Goal: Information Seeking & Learning: Check status

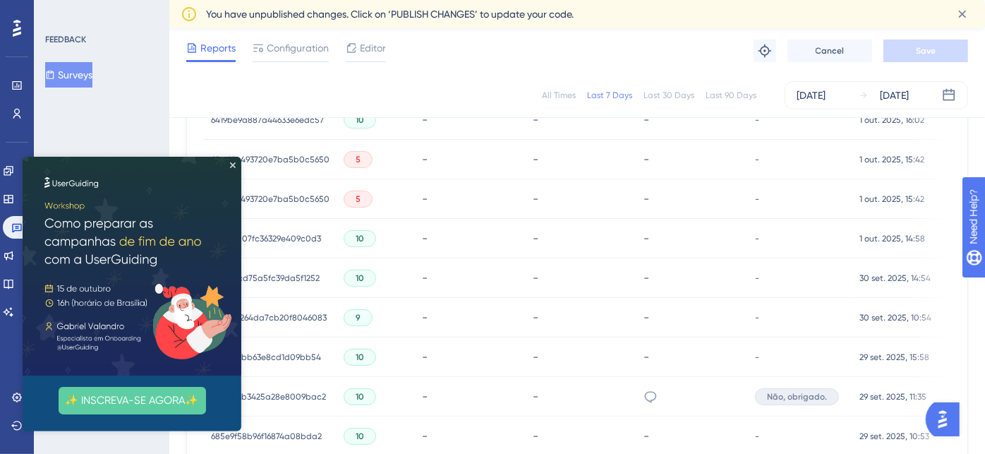
scroll to position [572, 0]
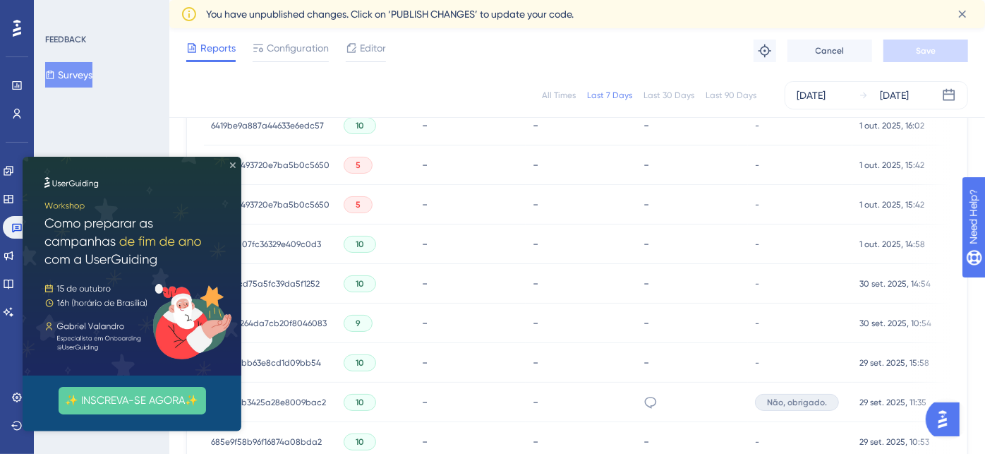
click at [233, 167] on icon "Close Preview" at bounding box center [233, 165] width 6 height 6
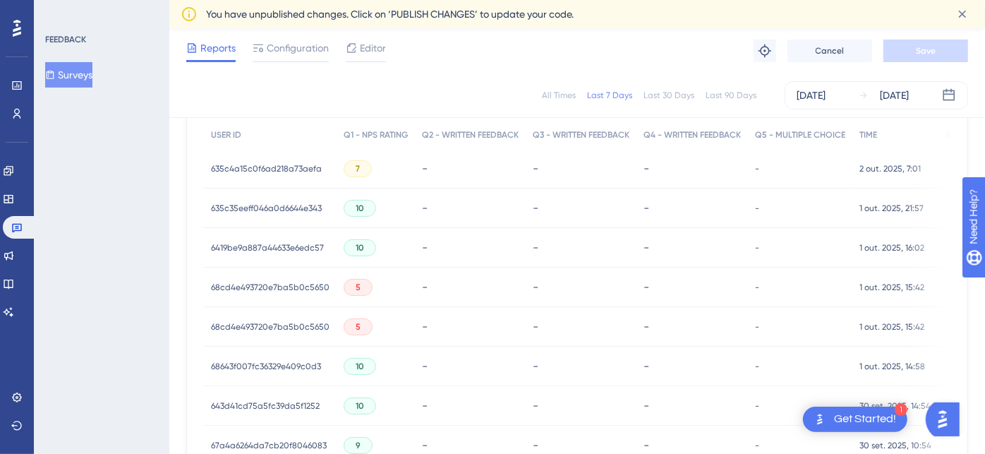
scroll to position [439, 0]
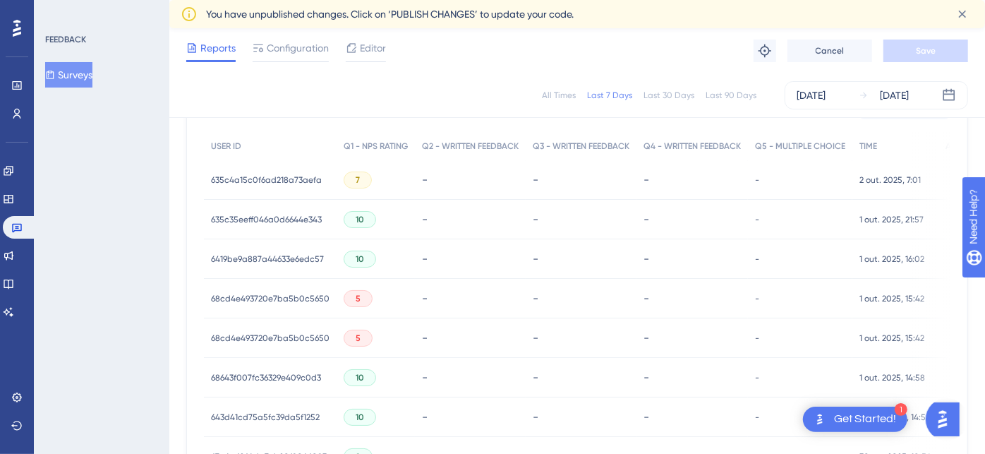
click at [344, 337] on div "5" at bounding box center [358, 338] width 29 height 17
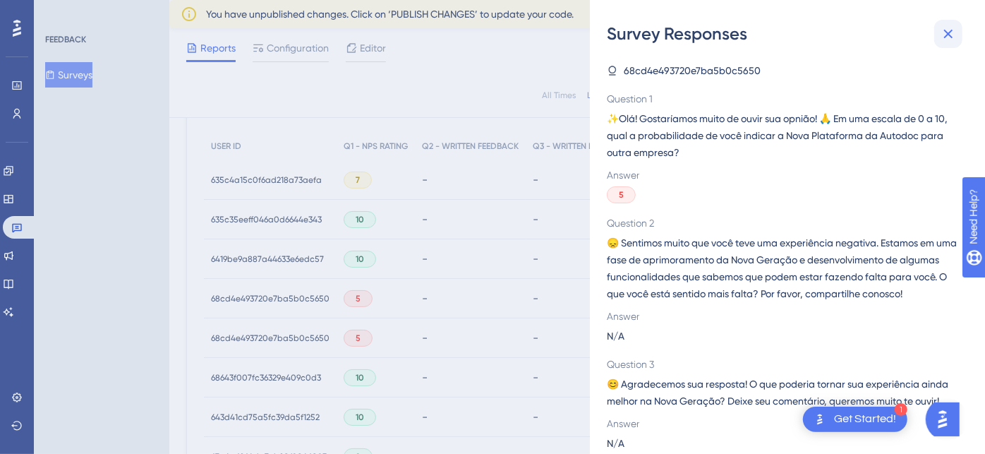
click at [949, 35] on icon at bounding box center [948, 34] width 9 height 9
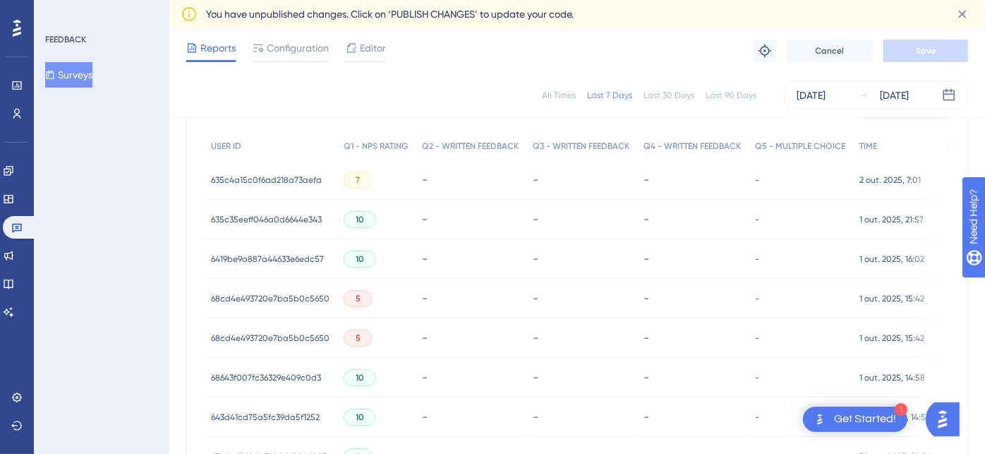
click at [270, 334] on span "68cd4e493720e7ba5b0c5650" at bounding box center [270, 337] width 119 height 11
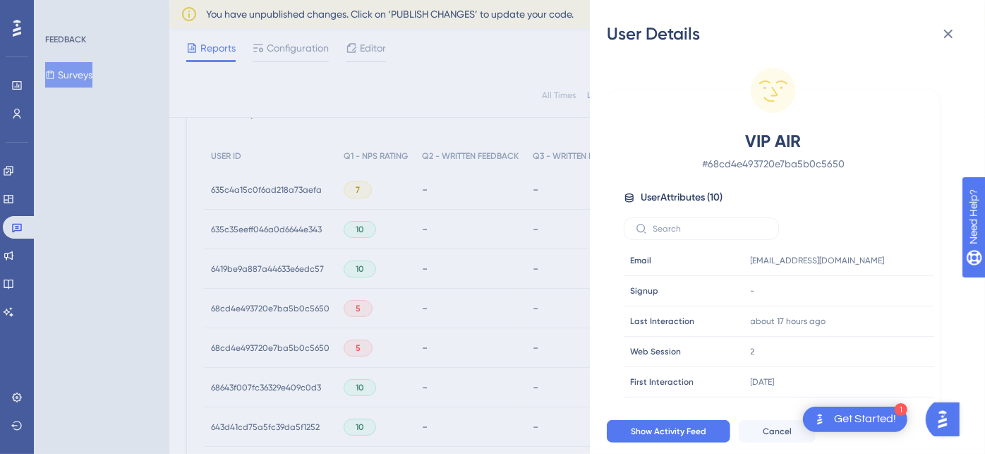
scroll to position [432, 0]
click at [949, 34] on icon at bounding box center [948, 33] width 17 height 17
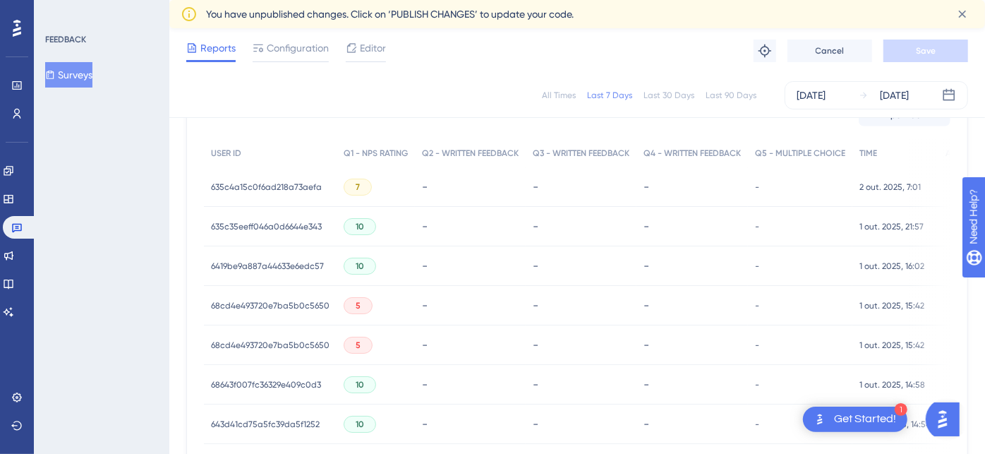
click at [291, 300] on span "68cd4e493720e7ba5b0c5650" at bounding box center [270, 305] width 119 height 11
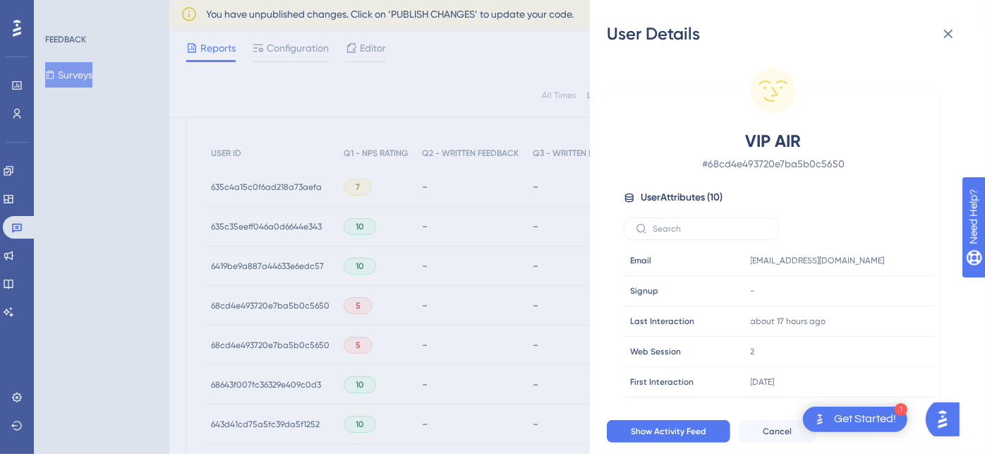
click at [554, 71] on div "User Details VIP AIR # 68cd4e493720e7ba5b0c5650 User Attributes ( 10 ) Email Em…" at bounding box center [492, 227] width 985 height 454
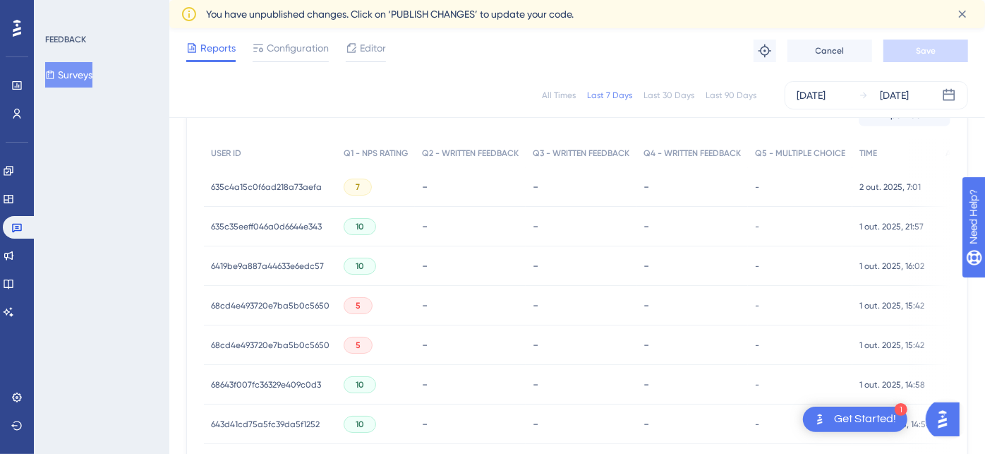
click at [264, 258] on div "6419be9a887a44633e6edc57 6419be9a887a44633e6edc57" at bounding box center [267, 266] width 113 height 40
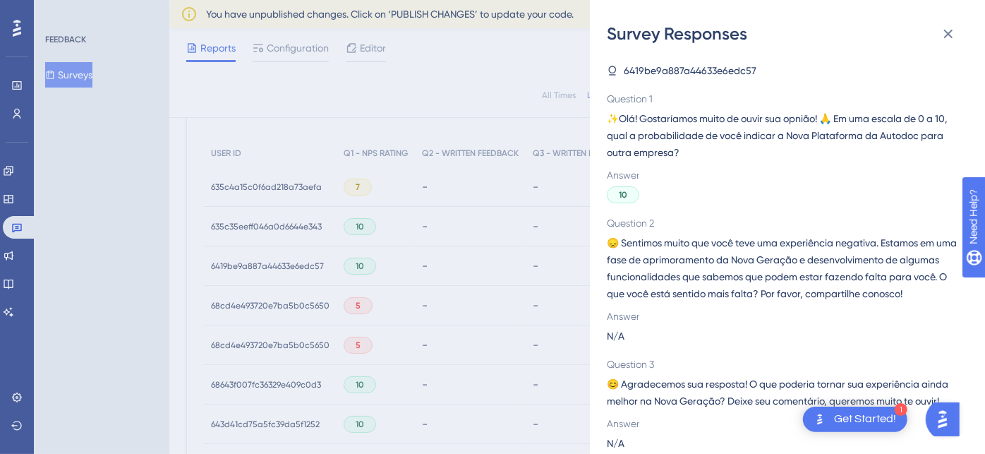
click at [83, 215] on div "Survey Responses 6419be9a887a44633e6edc57 Question 1 ✨Olá! Gostaríamos muito de…" at bounding box center [492, 227] width 985 height 454
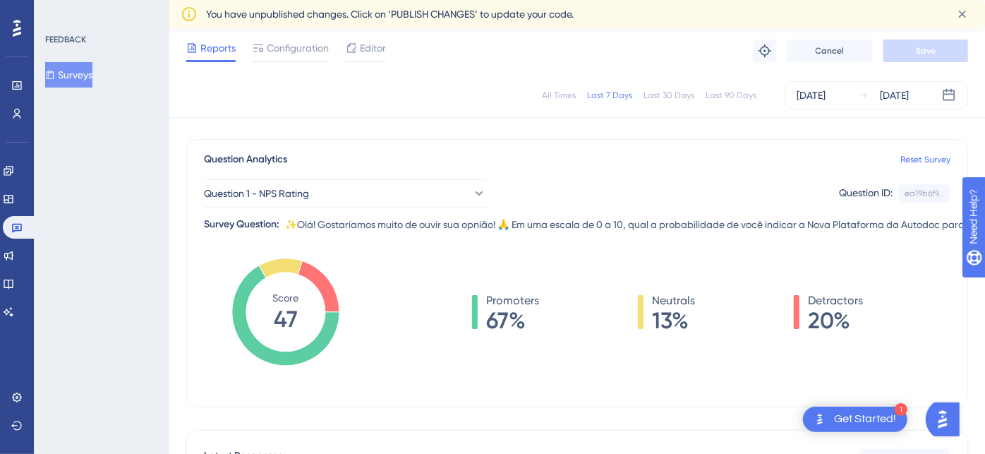
scroll to position [83, 0]
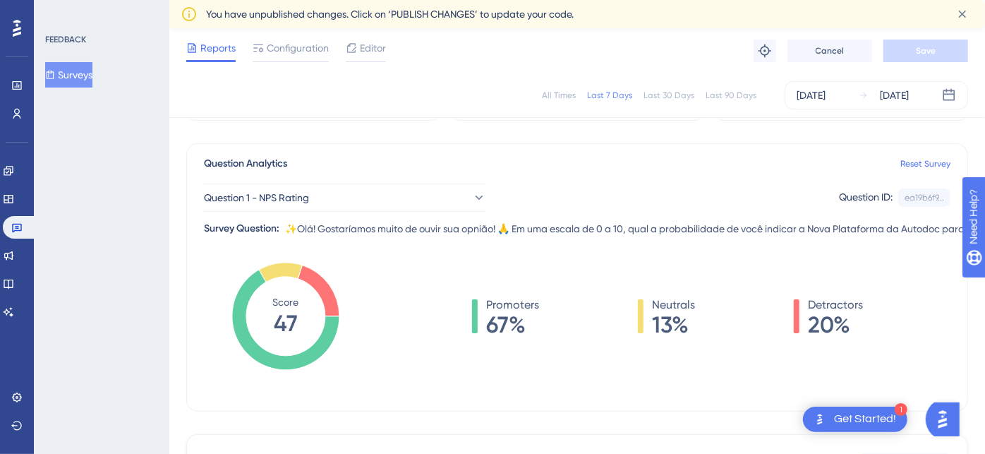
click at [561, 94] on div "All Times" at bounding box center [559, 95] width 34 height 11
click at [619, 100] on div "All Times Last 7 Days Last 30 Days Last 90 Days [DATE] [DATE]" at bounding box center [577, 95] width 782 height 28
click at [616, 90] on div "Last 7 Days" at bounding box center [609, 95] width 45 height 11
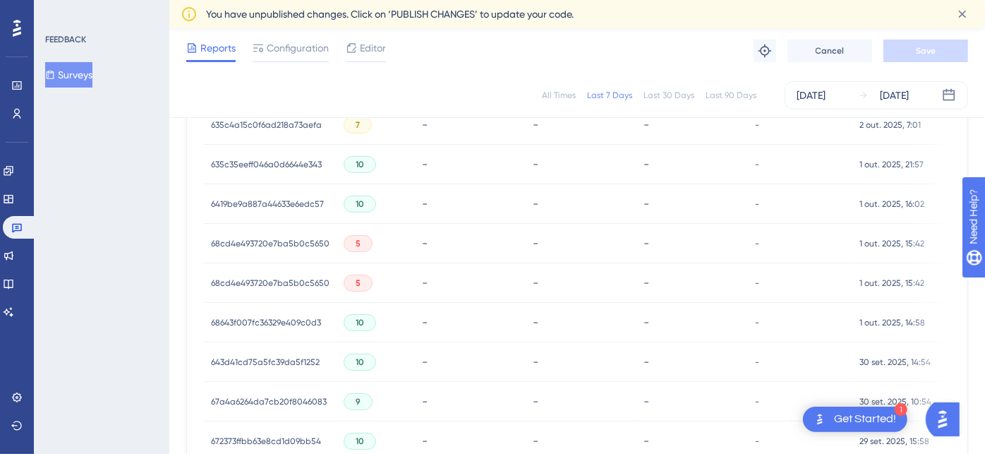
scroll to position [498, 0]
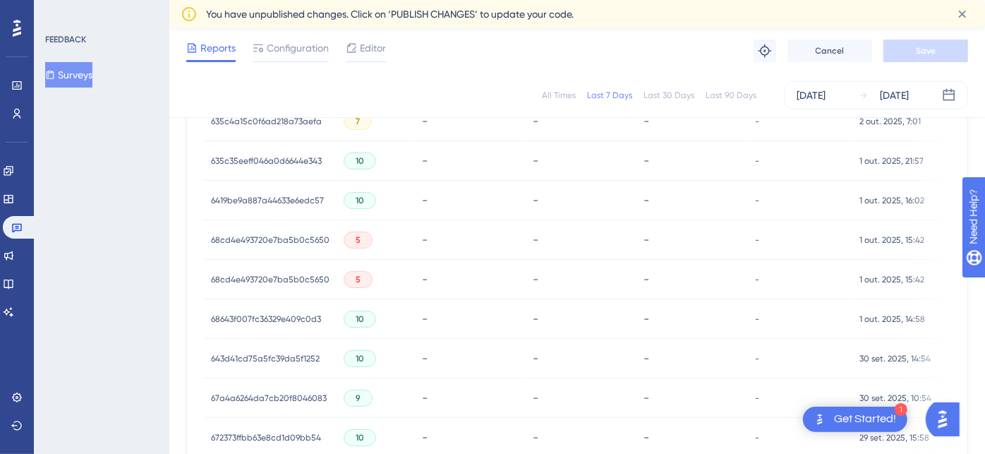
click at [269, 282] on span "68cd4e493720e7ba5b0c5650" at bounding box center [270, 279] width 119 height 11
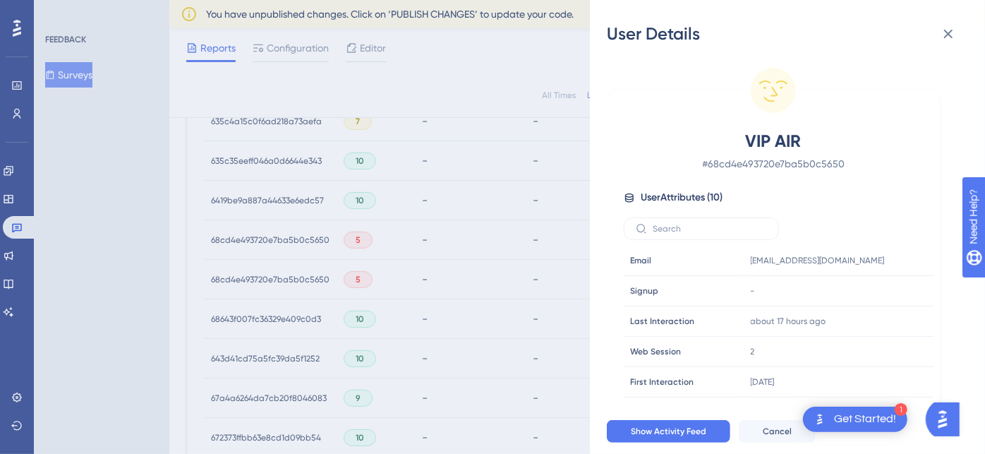
click at [250, 236] on div "User Details VIP AIR # 68cd4e493720e7ba5b0c5650 User Attributes ( 10 ) Email Em…" at bounding box center [492, 227] width 985 height 454
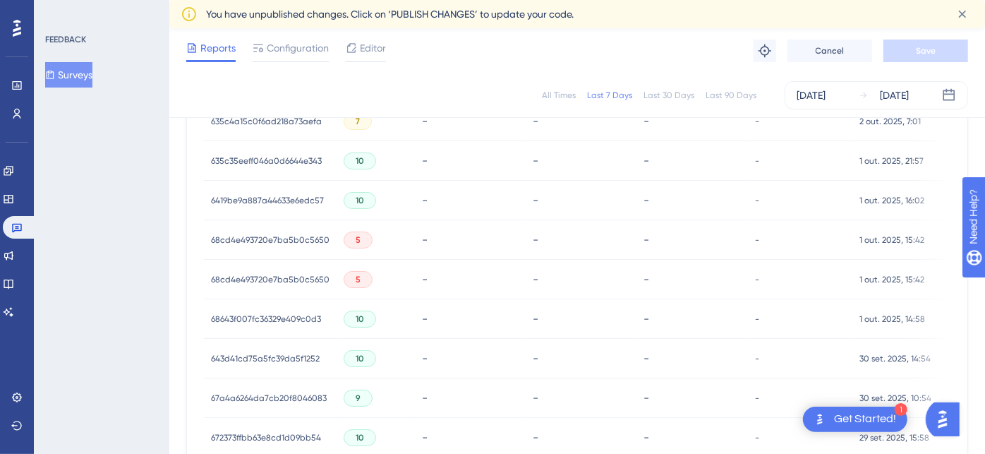
click at [250, 236] on span "68cd4e493720e7ba5b0c5650" at bounding box center [270, 239] width 119 height 11
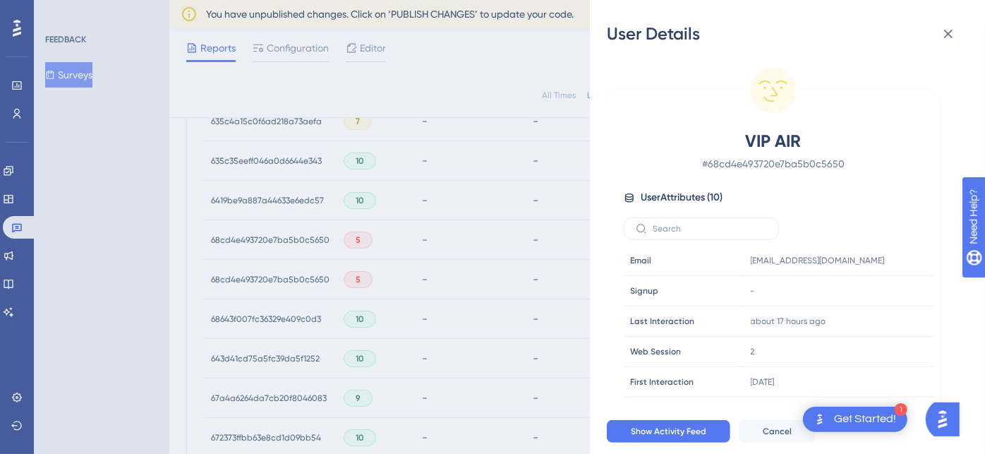
click at [102, 257] on div "User Details VIP AIR # 68cd4e493720e7ba5b0c5650 User Attributes ( 10 ) Email Em…" at bounding box center [492, 227] width 985 height 454
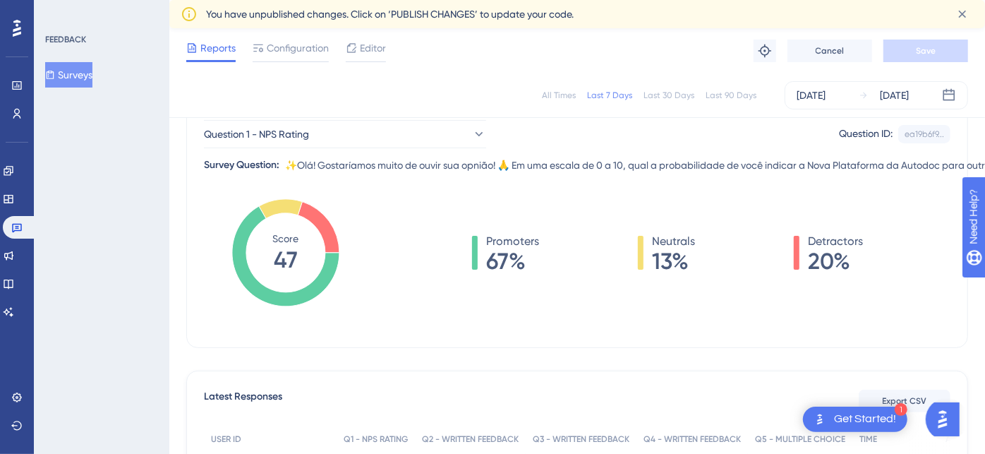
scroll to position [141, 0]
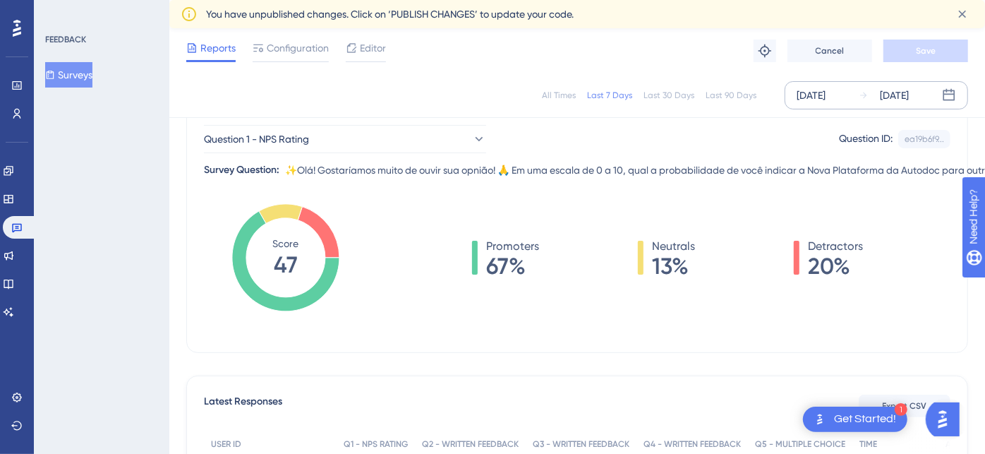
click at [826, 95] on div "[DATE]" at bounding box center [811, 95] width 29 height 17
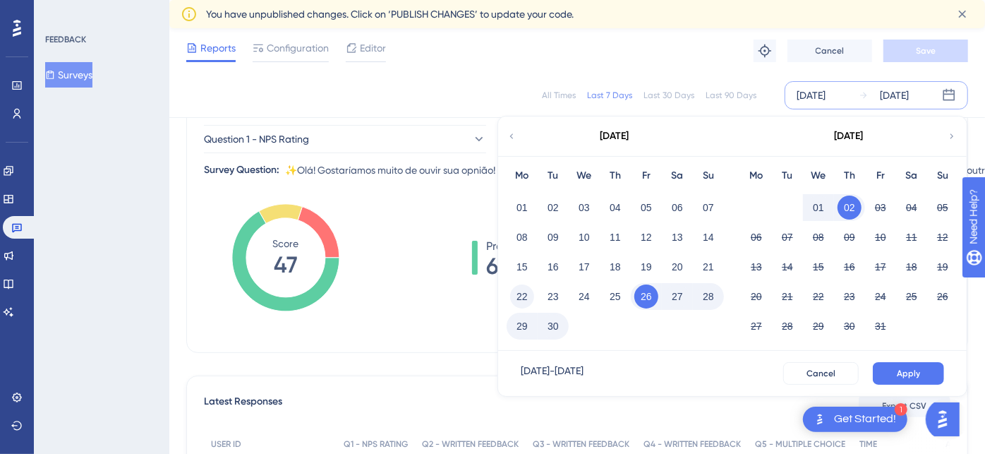
click at [519, 298] on button "22" at bounding box center [522, 296] width 24 height 24
click at [552, 324] on button "30" at bounding box center [553, 326] width 24 height 24
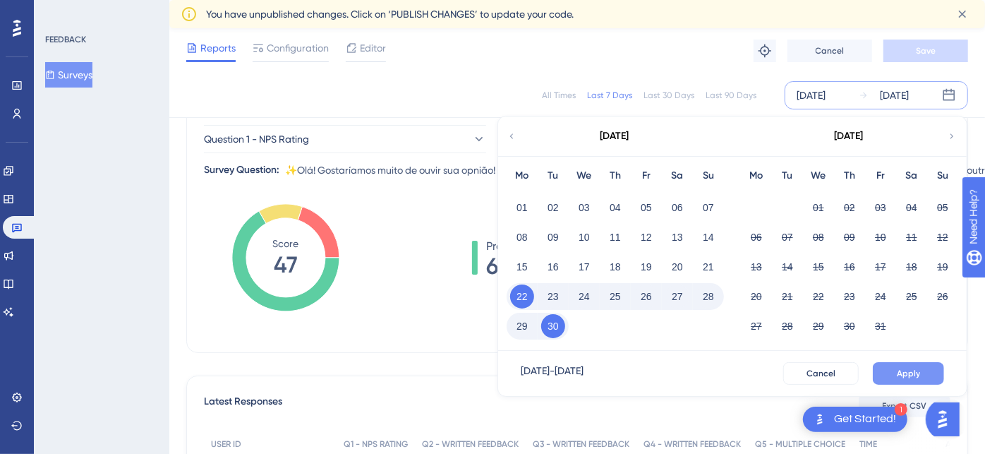
click at [908, 371] on span "Apply" at bounding box center [908, 373] width 23 height 11
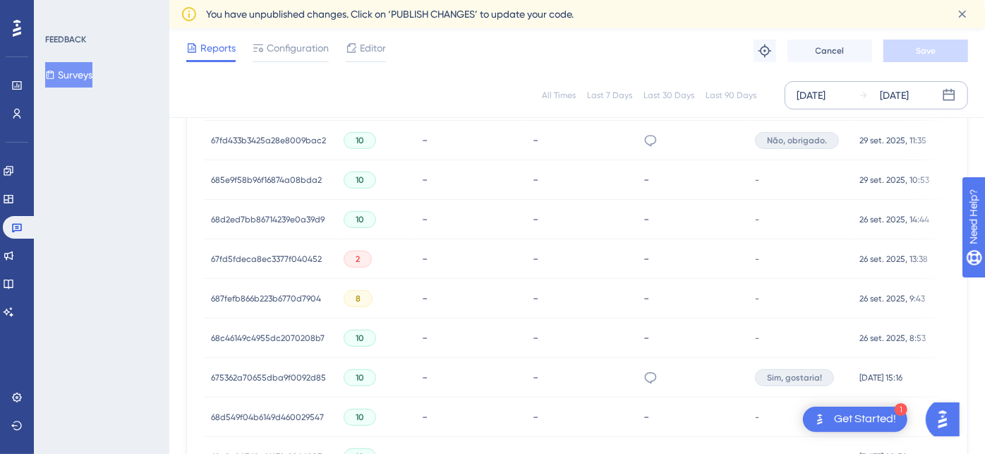
scroll to position [780, 0]
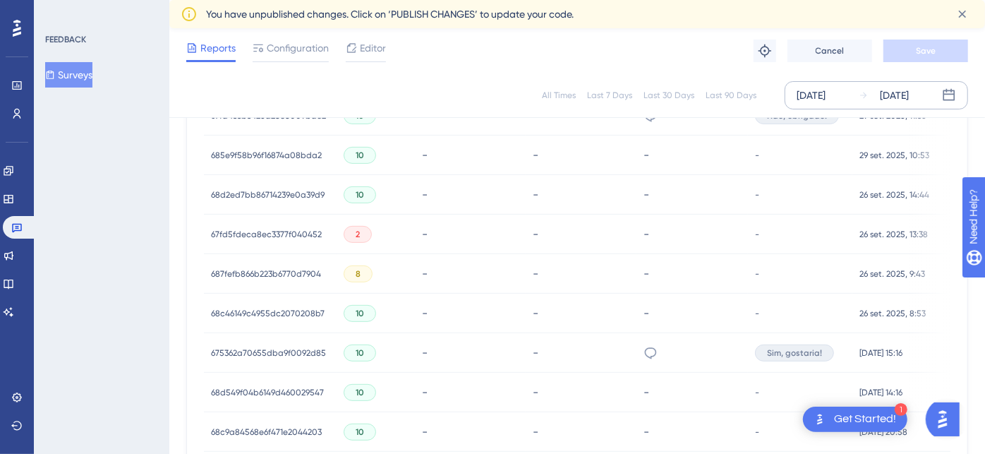
click at [272, 234] on span "67fd5fdeca8ec3377f040452" at bounding box center [266, 234] width 111 height 11
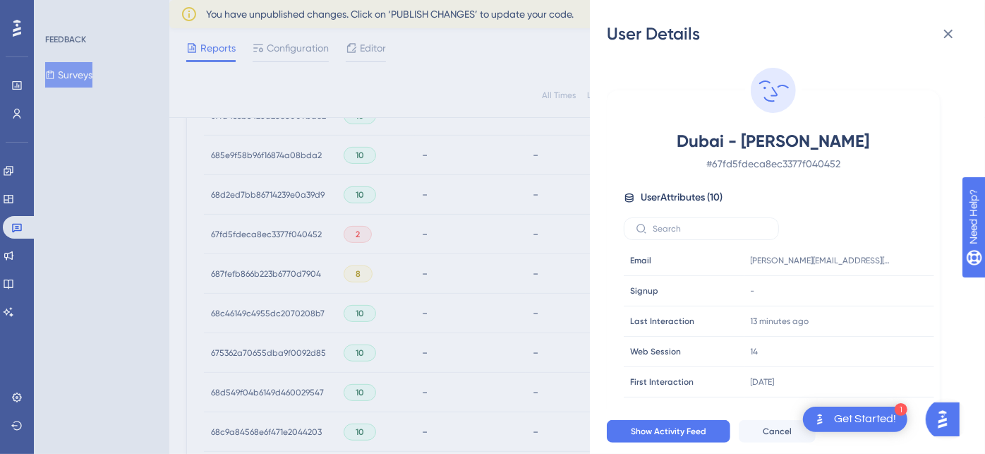
drag, startPoint x: 749, startPoint y: 141, endPoint x: 895, endPoint y: 136, distance: 145.5
click at [895, 136] on span "Dubai - [PERSON_NAME]" at bounding box center [773, 141] width 248 height 23
click at [642, 107] on div "Dubai - [PERSON_NAME] # 67fd5fdeca8ec3377f040452 User Attributes ( 10 ) Email E…" at bounding box center [773, 277] width 333 height 374
drag, startPoint x: 684, startPoint y: 139, endPoint x: 732, endPoint y: 143, distance: 48.2
click at [732, 143] on span "Dubai - [PERSON_NAME]" at bounding box center [773, 141] width 248 height 23
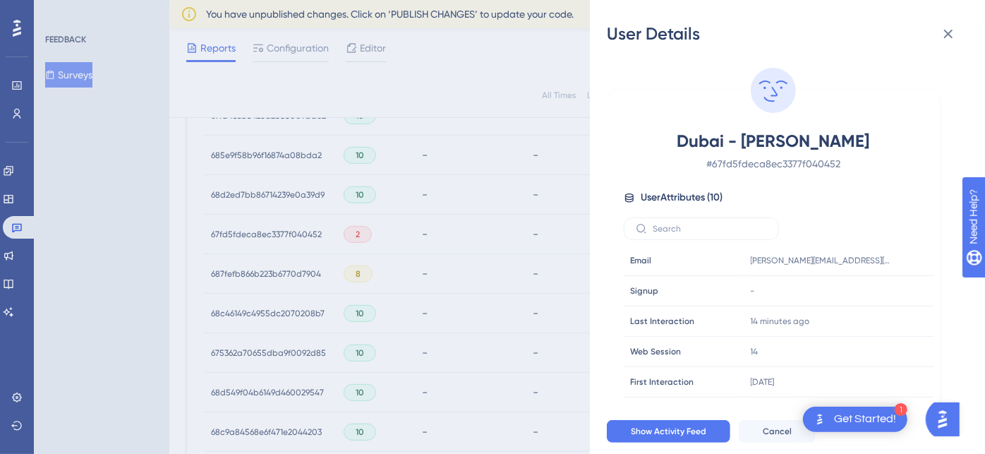
click at [415, 81] on div "User Details [GEOGRAPHIC_DATA] - [PERSON_NAME] # 67fd5fdeca8ec3377f040452 User …" at bounding box center [492, 227] width 985 height 454
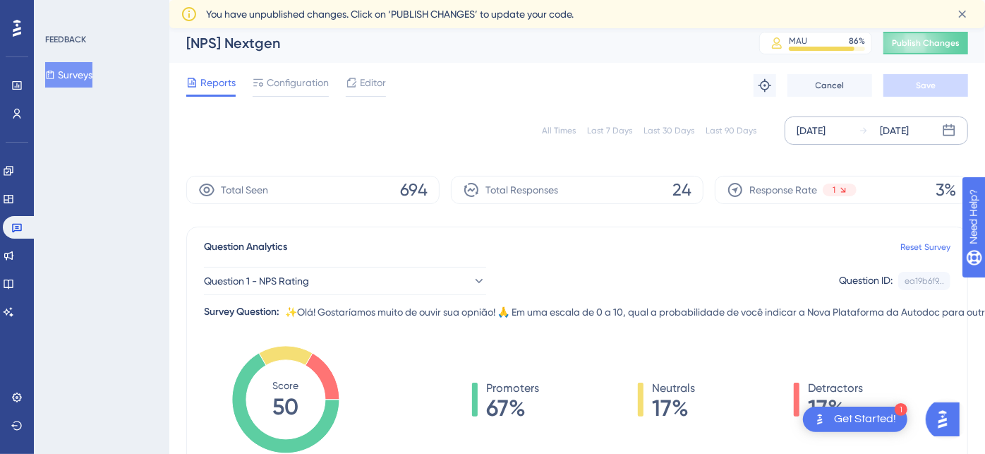
scroll to position [0, 0]
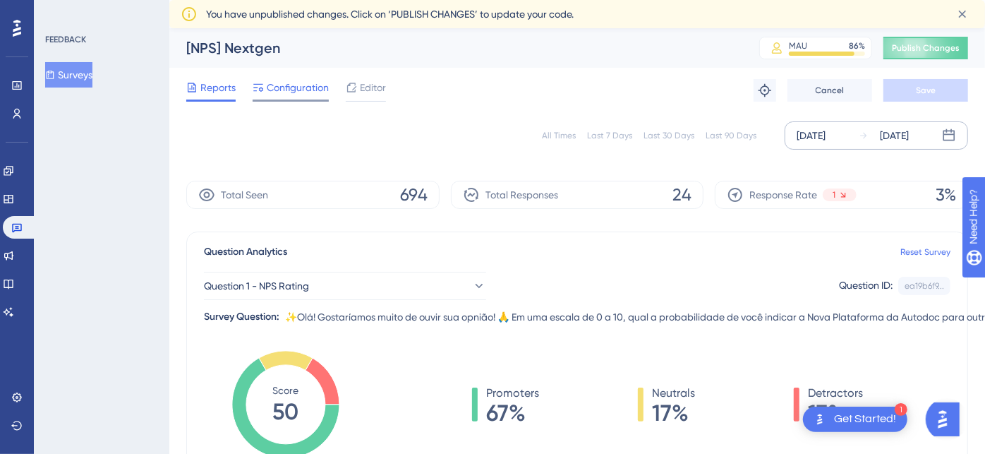
click at [288, 88] on span "Configuration" at bounding box center [298, 87] width 62 height 17
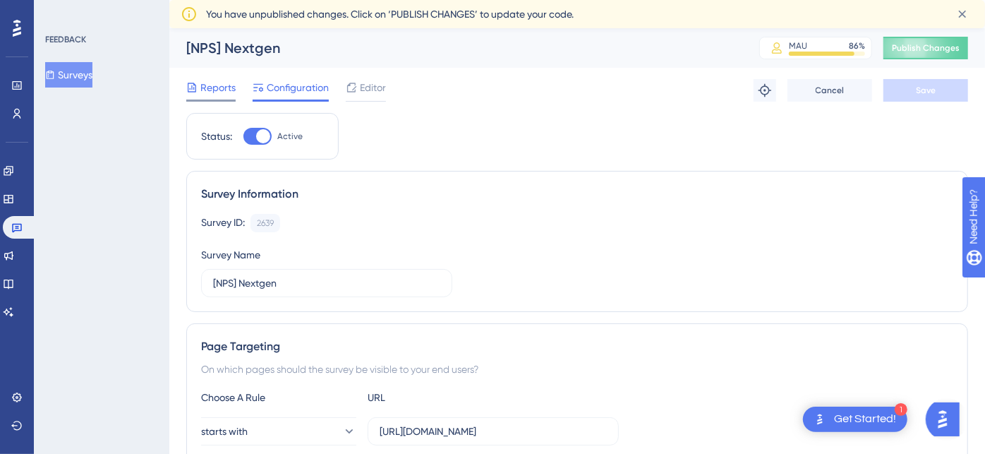
click at [224, 85] on span "Reports" at bounding box center [217, 87] width 35 height 17
